Goal: Find specific page/section: Find specific page/section

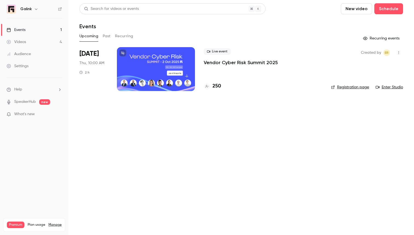
click at [224, 63] on p "Vendor Cyber Risk Summit 2025" at bounding box center [241, 62] width 74 height 7
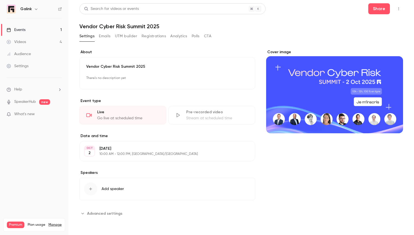
click at [396, 8] on button "button" at bounding box center [398, 8] width 9 height 9
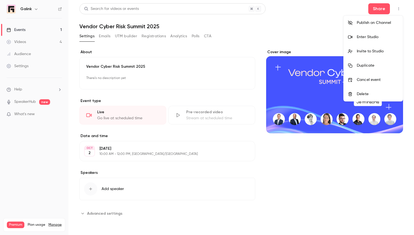
click at [292, 29] on div at bounding box center [207, 117] width 414 height 235
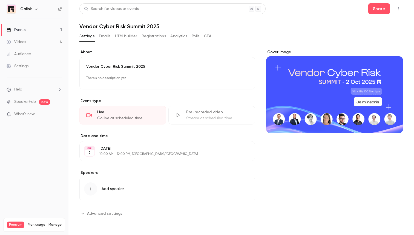
click at [103, 33] on button "Emails" at bounding box center [104, 36] width 11 height 9
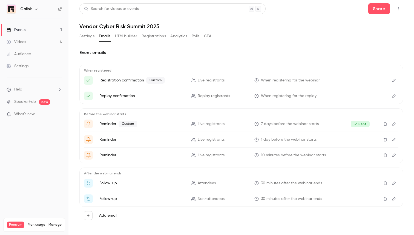
click at [126, 35] on button "UTM builder" at bounding box center [126, 36] width 22 height 9
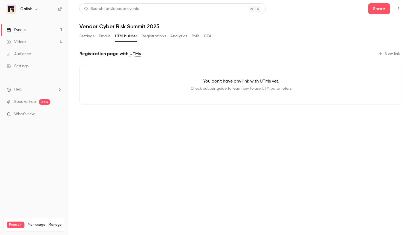
click at [145, 37] on button "Registrations" at bounding box center [153, 36] width 24 height 9
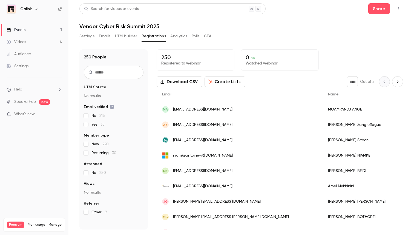
click at [177, 38] on button "Analytics" at bounding box center [178, 36] width 17 height 9
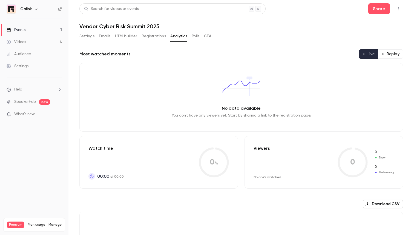
click at [192, 36] on button "Polls" at bounding box center [196, 36] width 8 height 9
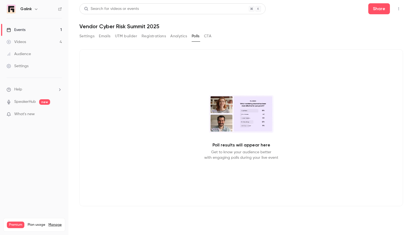
click at [88, 36] on button "Settings" at bounding box center [86, 36] width 15 height 9
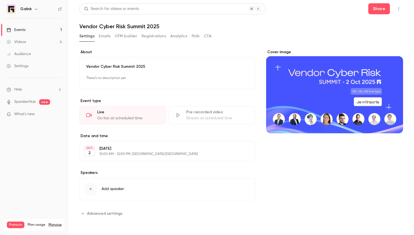
click at [97, 209] on button "Advanced settings" at bounding box center [102, 213] width 46 height 9
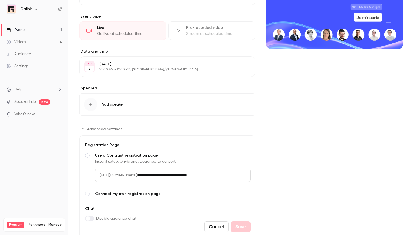
scroll to position [80, 0]
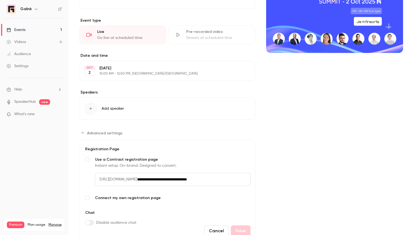
click at [93, 127] on div "**********" at bounding box center [167, 106] width 176 height 274
click at [93, 131] on span "Advanced settings" at bounding box center [104, 133] width 35 height 6
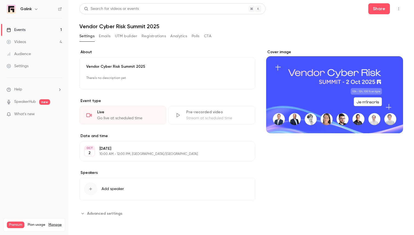
click at [28, 3] on nav "Galink Events 1 Videos 4 Audience Settings Help SpeakerHub new What's new Premi…" at bounding box center [34, 117] width 68 height 235
click at [29, 6] on div "Galink" at bounding box center [36, 9] width 33 height 7
click at [38, 8] on icon "button" at bounding box center [36, 9] width 4 height 4
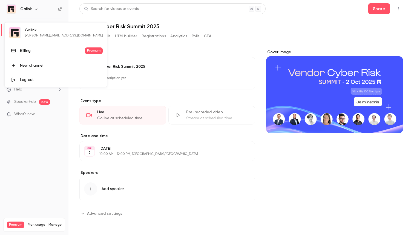
click at [249, 39] on div at bounding box center [207, 117] width 414 height 235
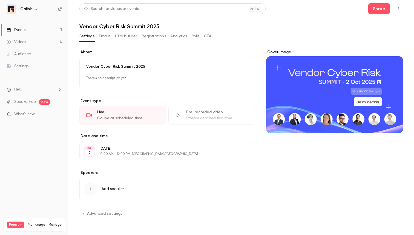
click at [54, 29] on link "Events 1" at bounding box center [34, 30] width 68 height 12
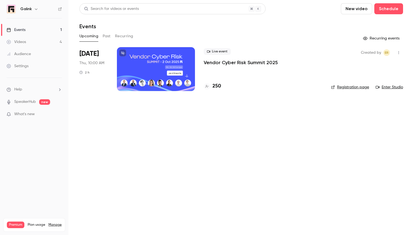
click at [209, 61] on p "Vendor Cyber Risk Summit 2025" at bounding box center [241, 62] width 74 height 7
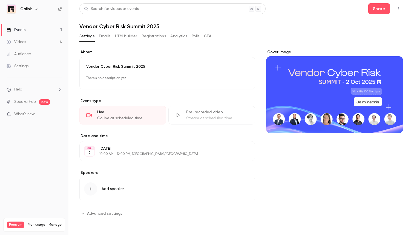
click at [193, 36] on button "Polls" at bounding box center [196, 36] width 8 height 9
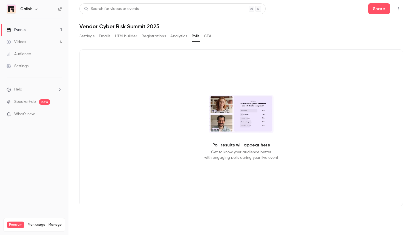
click at [211, 36] on button "CTA" at bounding box center [207, 36] width 7 height 9
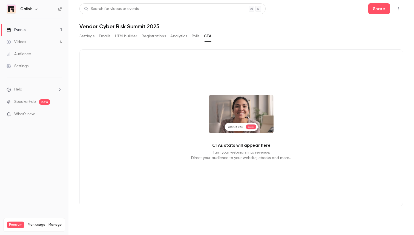
click at [196, 37] on button "Polls" at bounding box center [196, 36] width 8 height 9
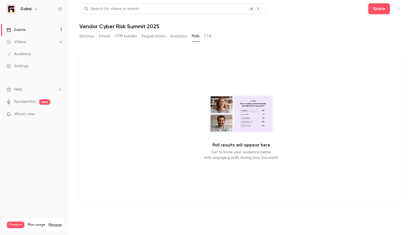
click at [172, 37] on button "Analytics" at bounding box center [178, 36] width 17 height 9
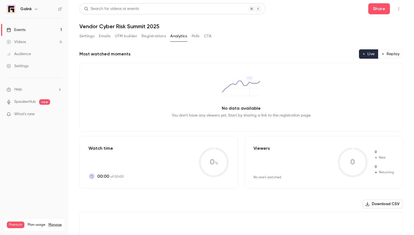
click at [53, 28] on link "Events 1" at bounding box center [34, 30] width 68 height 12
